Goal: Information Seeking & Learning: Learn about a topic

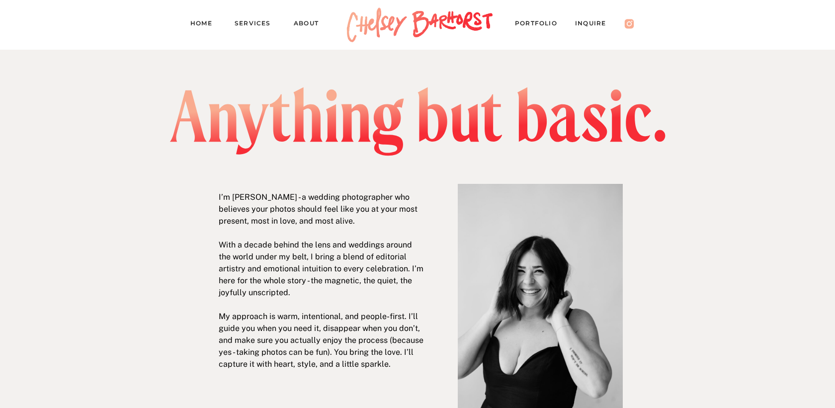
click at [427, 20] on div at bounding box center [420, 25] width 157 height 50
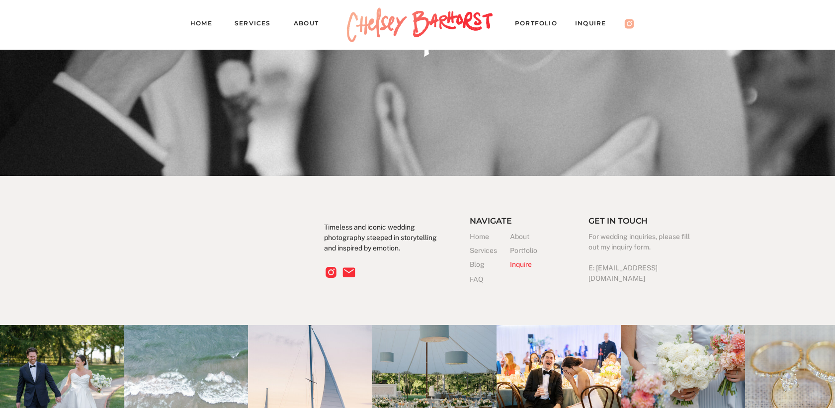
scroll to position [3168, 0]
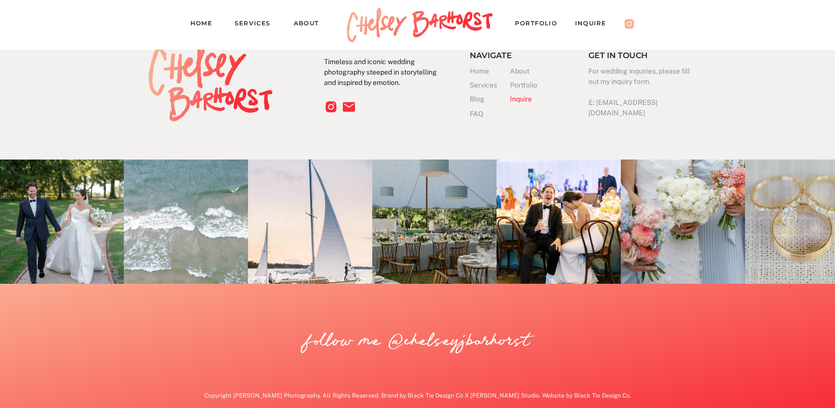
click at [478, 113] on h3 "FAQ" at bounding box center [490, 114] width 40 height 10
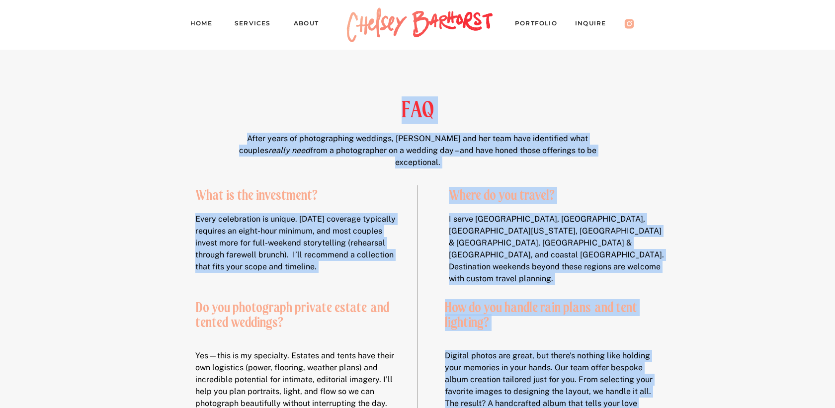
drag, startPoint x: 198, startPoint y: 194, endPoint x: 321, endPoint y: 209, distance: 124.1
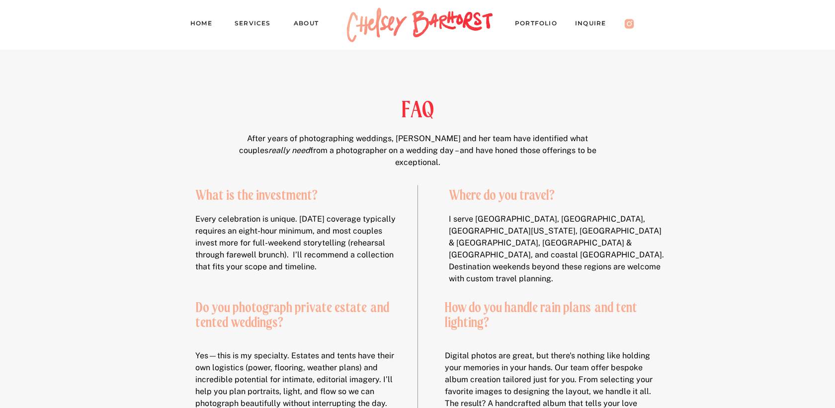
drag, startPoint x: 196, startPoint y: 189, endPoint x: 309, endPoint y: 252, distance: 128.8
click at [309, 252] on p "Every celebration is unique. [DATE] coverage typically requires an eight-hour m…" at bounding box center [299, 244] width 208 height 63
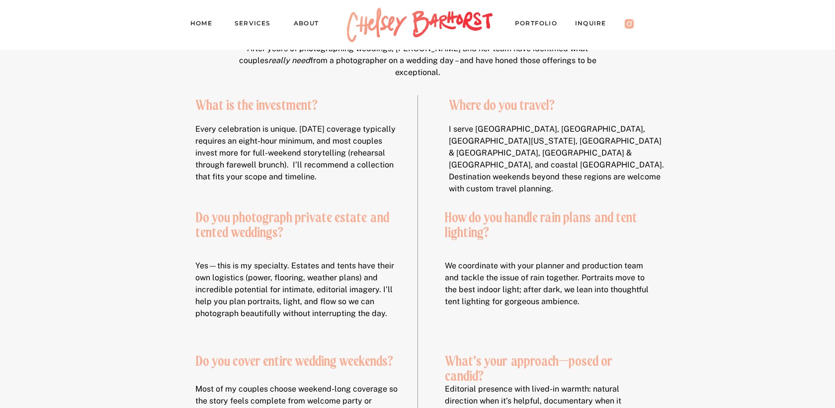
scroll to position [97, 0]
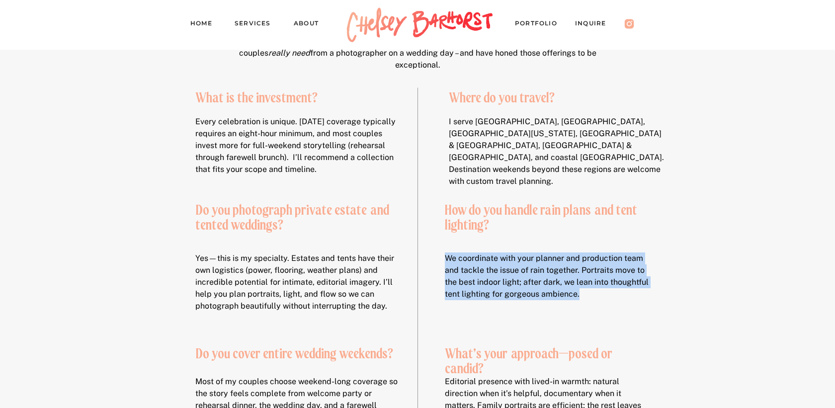
drag, startPoint x: 601, startPoint y: 298, endPoint x: 446, endPoint y: 257, distance: 160.7
click at [446, 257] on p "We coordinate with your planner and production team and tackle the issue of rai…" at bounding box center [549, 289] width 208 height 74
copy p "We coordinate with your planner and production team and tackle the issue of rai…"
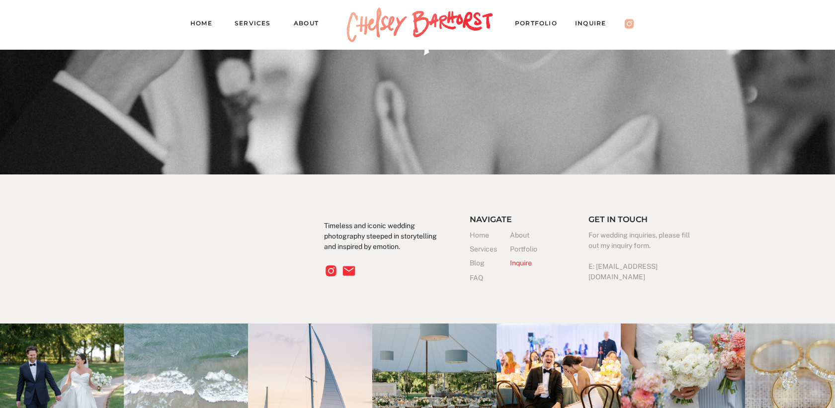
scroll to position [1796, 0]
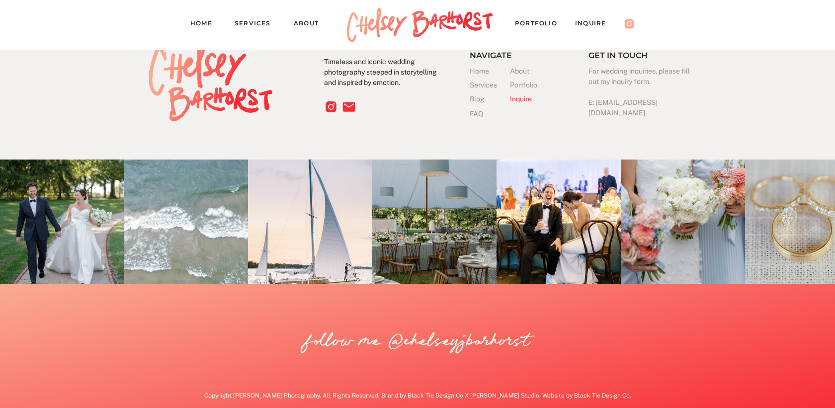
click at [477, 99] on h3 "Blog" at bounding box center [490, 99] width 40 height 10
